Goal: Task Accomplishment & Management: Use online tool/utility

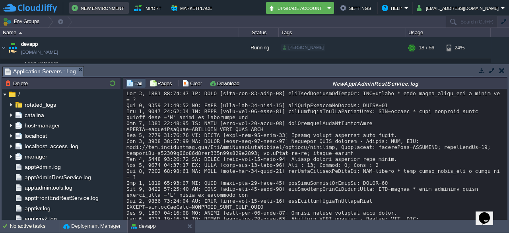
scroll to position [76, 0]
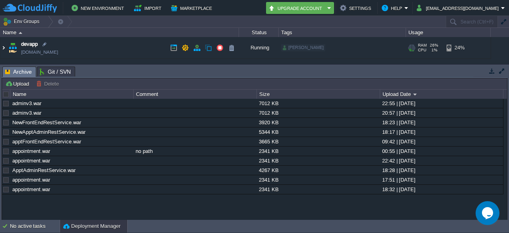
click at [3, 49] on img at bounding box center [3, 47] width 6 height 21
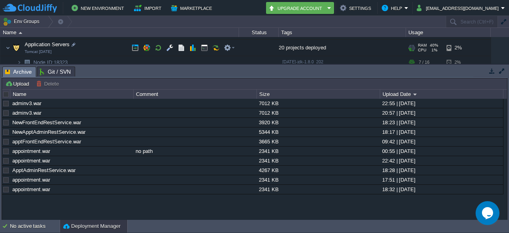
scroll to position [47, 0]
click at [183, 50] on button "button" at bounding box center [181, 48] width 7 height 7
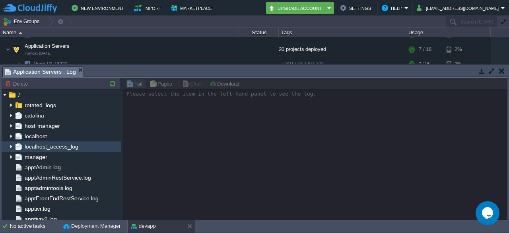
scroll to position [76, 0]
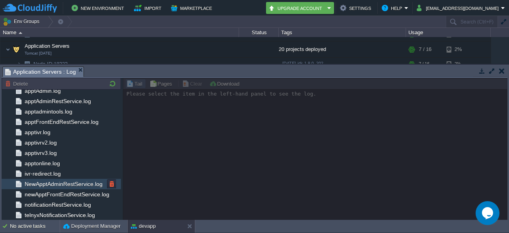
click at [52, 187] on div "NewApptAdminRestService.log" at bounding box center [61, 184] width 119 height 10
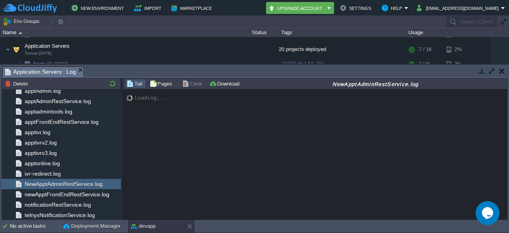
scroll to position [12914, 0]
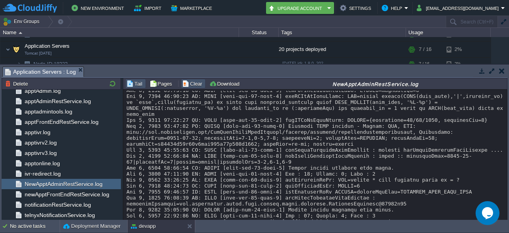
click at [192, 83] on button "Clear" at bounding box center [193, 83] width 22 height 7
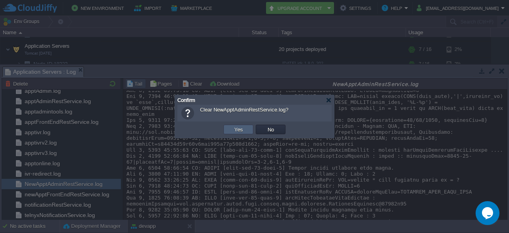
click at [242, 132] on button "Yes" at bounding box center [239, 129] width 14 height 7
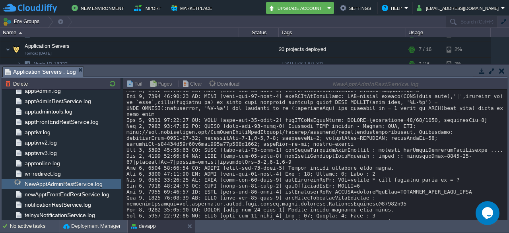
drag, startPoint x: 180, startPoint y: 160, endPoint x: 340, endPoint y: 120, distance: 164.9
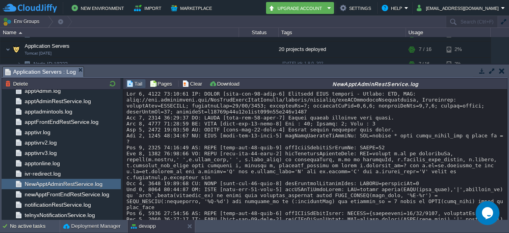
scroll to position [217, 0]
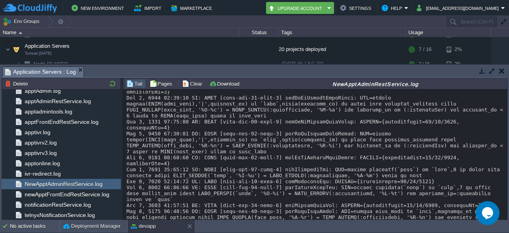
click at [365, 160] on div at bounding box center [315, 77] width 378 height 406
click at [386, 188] on div at bounding box center [315, 77] width 378 height 406
click at [371, 192] on div at bounding box center [315, 77] width 378 height 406
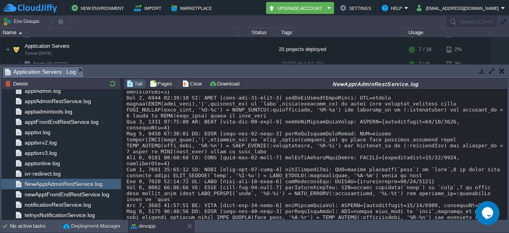
click at [371, 192] on div at bounding box center [315, 77] width 378 height 406
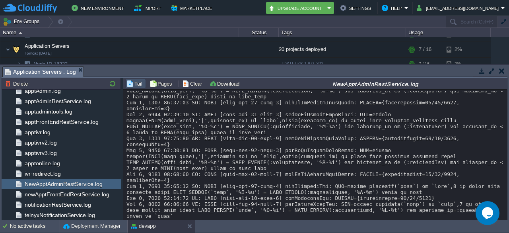
scroll to position [195, 0]
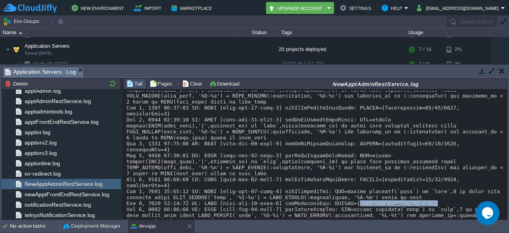
drag, startPoint x: 335, startPoint y: 147, endPoint x: 408, endPoint y: 148, distance: 72.4
click at [408, 148] on div at bounding box center [315, 99] width 378 height 406
click at [320, 153] on div at bounding box center [315, 99] width 378 height 406
click at [323, 153] on div at bounding box center [315, 99] width 378 height 406
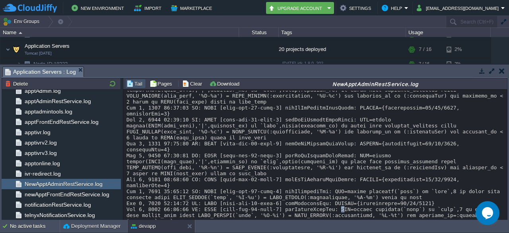
click at [321, 153] on div at bounding box center [315, 99] width 378 height 406
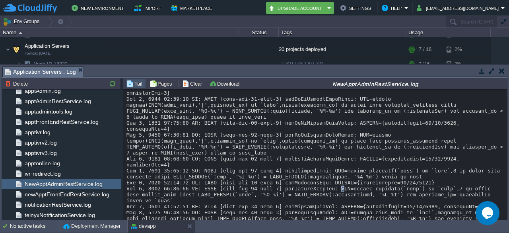
scroll to position [216, 0]
click at [302, 108] on div at bounding box center [315, 78] width 378 height 406
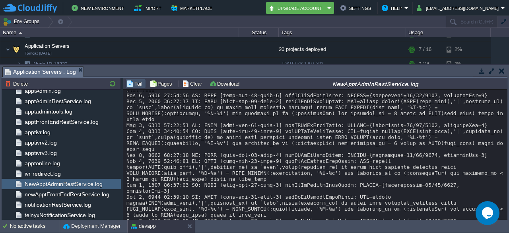
scroll to position [116, 0]
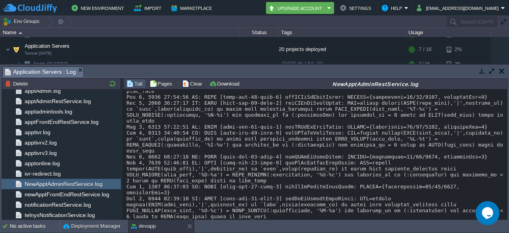
click at [338, 140] on div at bounding box center [315, 178] width 378 height 406
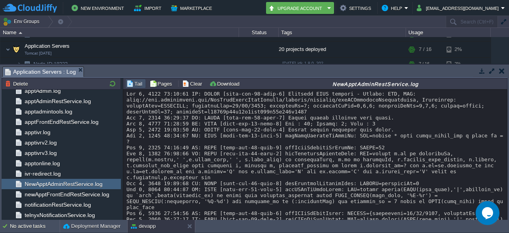
scroll to position [0, 0]
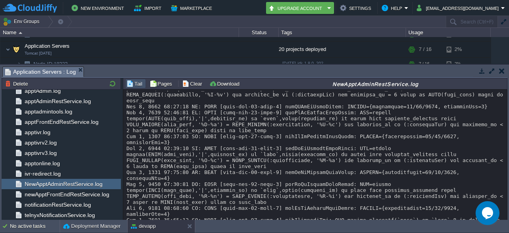
scroll to position [159, 0]
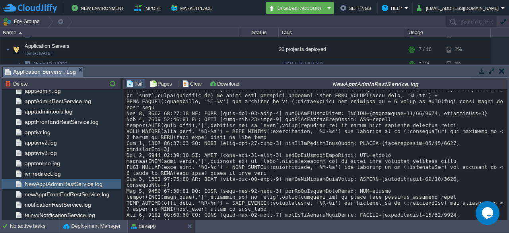
click at [370, 135] on div at bounding box center [315, 134] width 378 height 406
click at [356, 120] on div at bounding box center [315, 134] width 378 height 406
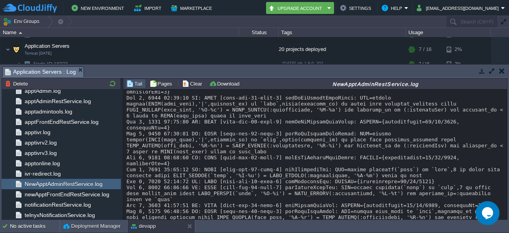
scroll to position [0, 0]
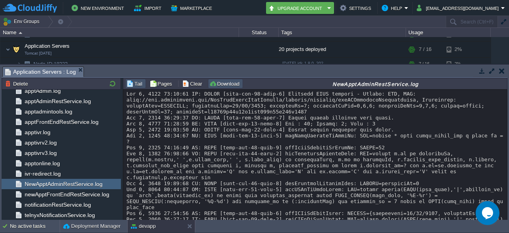
click at [227, 80] on button "Download" at bounding box center [225, 83] width 33 height 7
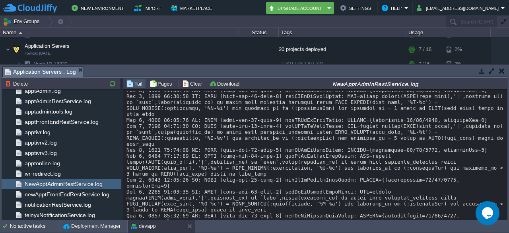
scroll to position [123, 0]
drag, startPoint x: 382, startPoint y: 128, endPoint x: 405, endPoint y: 128, distance: 23.1
click at [405, 128] on div at bounding box center [315, 188] width 378 height 441
click at [427, 126] on div at bounding box center [315, 188] width 378 height 441
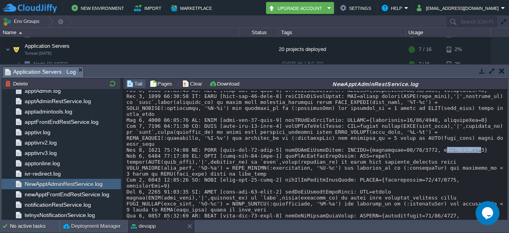
scroll to position [122, 0]
click at [333, 128] on div at bounding box center [315, 189] width 378 height 441
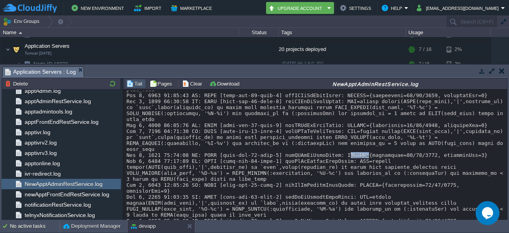
scroll to position [117, 0]
click at [339, 117] on div at bounding box center [315, 193] width 378 height 441
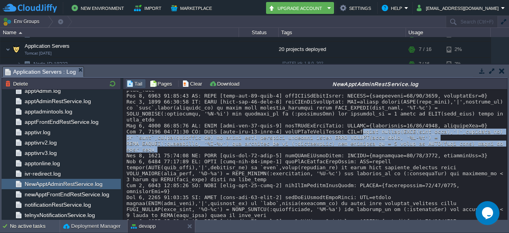
drag, startPoint x: 339, startPoint y: 117, endPoint x: 403, endPoint y: 128, distance: 65.4
click at [403, 128] on div at bounding box center [315, 193] width 378 height 441
copy div "select concat(DATE(date_time),'|',resource_id) as `date`,count(schedule_id) as …"
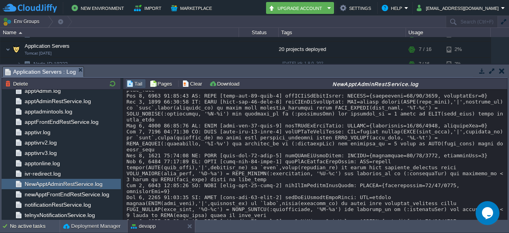
click at [386, 138] on div at bounding box center [315, 193] width 378 height 441
drag, startPoint x: 381, startPoint y: 133, endPoint x: 409, endPoint y: 134, distance: 28.6
click at [409, 134] on div at bounding box center [315, 193] width 378 height 441
copy div "[DATE]"
click at [362, 122] on div at bounding box center [315, 211] width 378 height 477
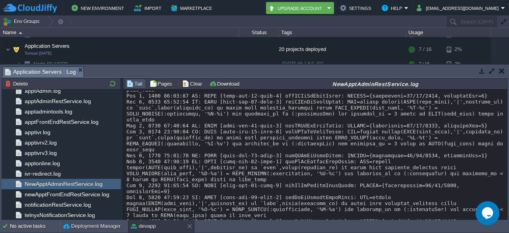
click at [360, 122] on div at bounding box center [315, 211] width 378 height 477
click at [387, 117] on div at bounding box center [315, 211] width 378 height 477
